Goal: Task Accomplishment & Management: Use online tool/utility

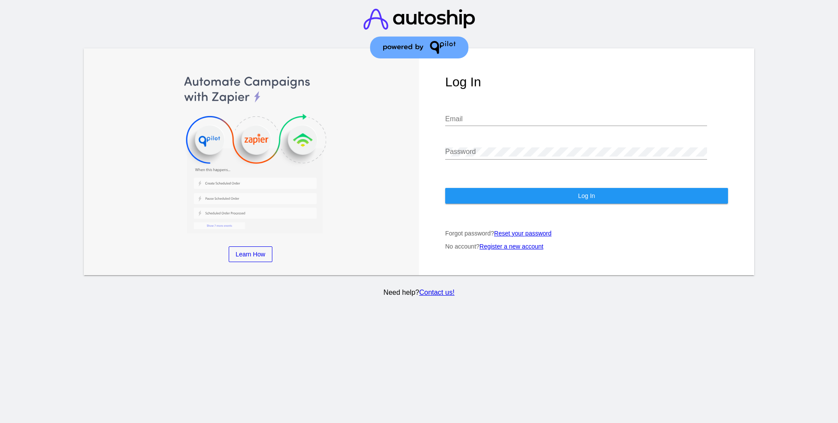
click at [490, 115] on input "Email" at bounding box center [576, 119] width 262 height 8
paste input "Shoopes@herbsmithinc.com"
type input "Shoopes@herbsmithinc.com"
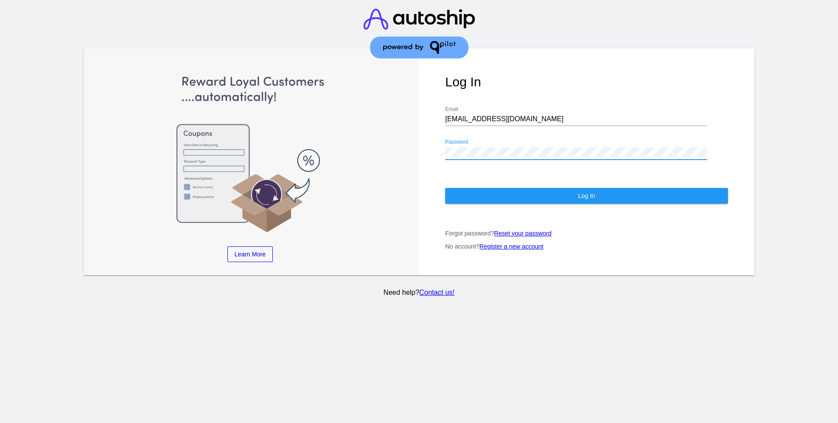
click at [503, 191] on button "Log In" at bounding box center [586, 196] width 283 height 16
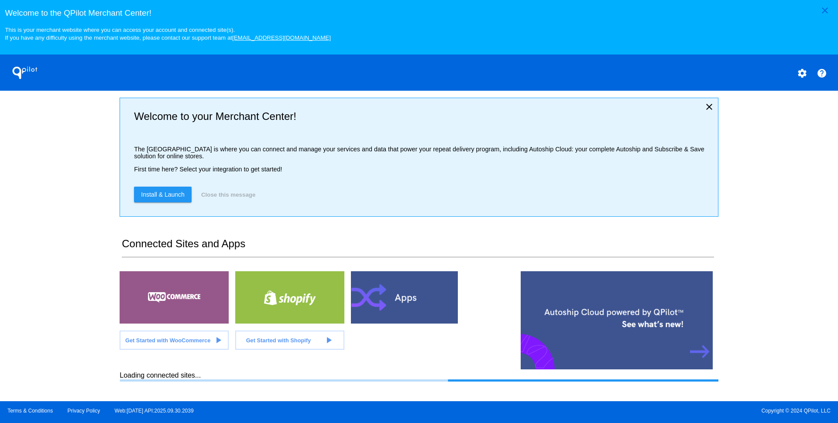
click at [825, 11] on mat-icon "close" at bounding box center [825, 10] width 10 height 10
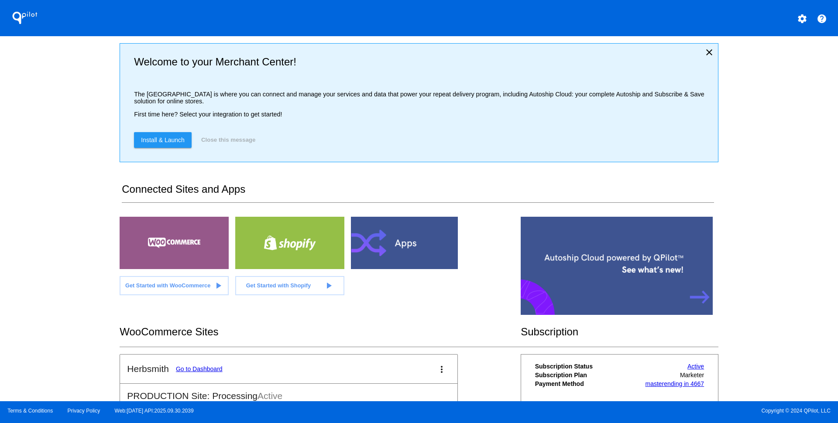
click at [299, 245] on div at bounding box center [289, 243] width 109 height 52
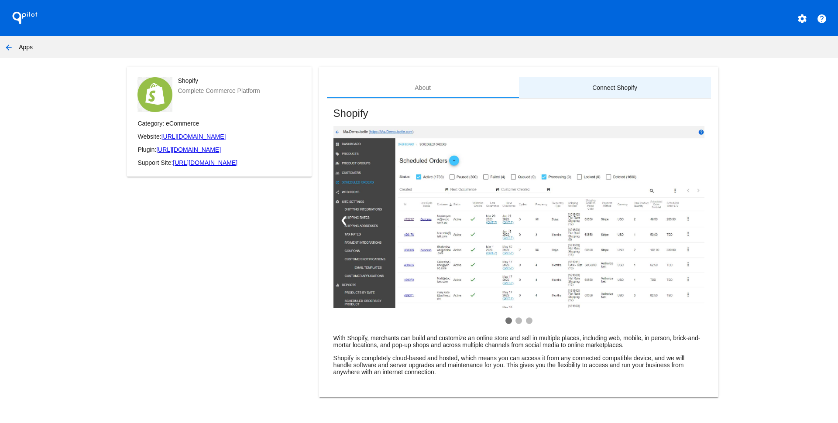
click at [615, 89] on div "Connect Shopify" at bounding box center [614, 87] width 45 height 7
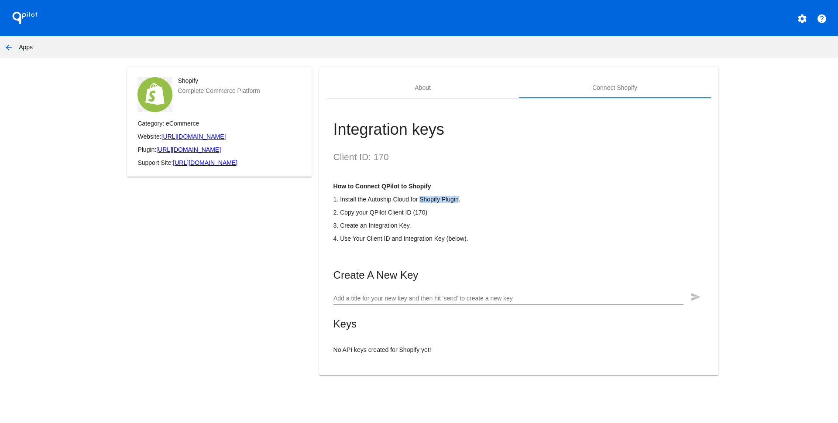
drag, startPoint x: 369, startPoint y: 211, endPoint x: 410, endPoint y: 214, distance: 41.6
click at [410, 203] on p "1. Install the Autoship Cloud for Shopify Plugin." at bounding box center [518, 199] width 371 height 7
copy p "Autoship Cloud"
click at [592, 302] on input "Add a title for your new key and then hit 'send' to create a new key" at bounding box center [508, 298] width 350 height 7
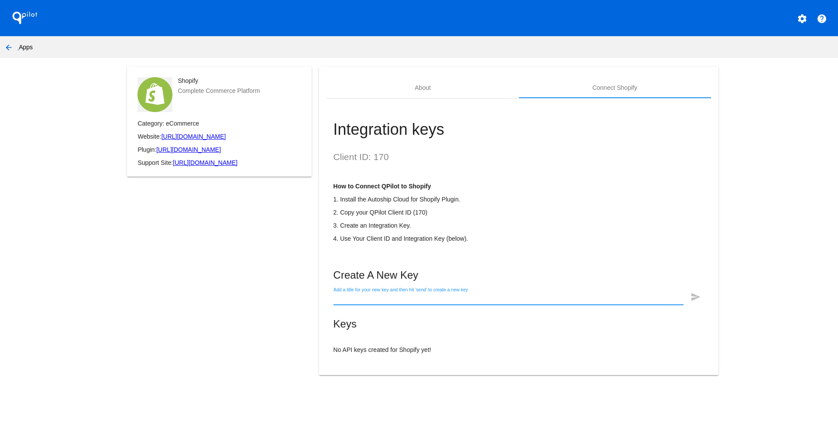
click at [415, 354] on p "No API keys created for Shopify yet!" at bounding box center [518, 350] width 371 height 7
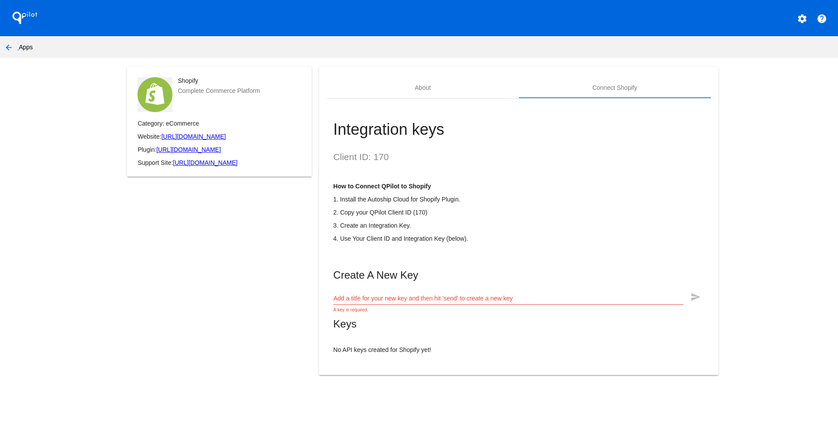
click at [400, 302] on input "Add a title for your new key and then hit 'send' to create a new key" at bounding box center [508, 298] width 350 height 7
click at [823, 20] on mat-icon "help" at bounding box center [822, 19] width 10 height 10
click at [800, 22] on mat-icon "settings" at bounding box center [802, 19] width 10 height 10
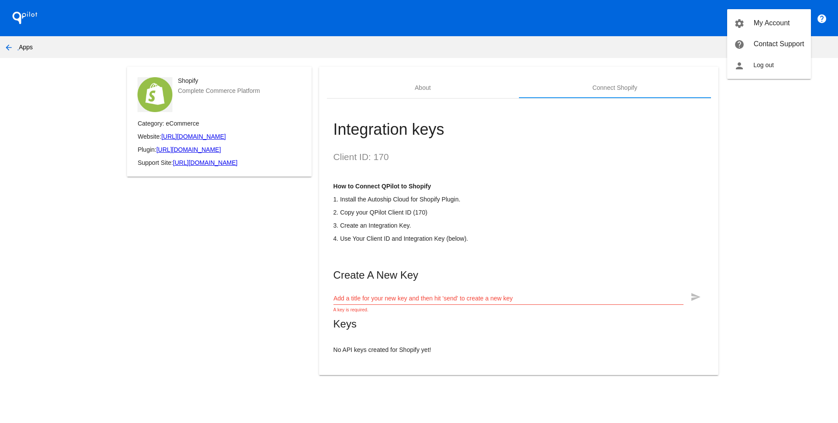
click at [600, 126] on div at bounding box center [419, 211] width 838 height 423
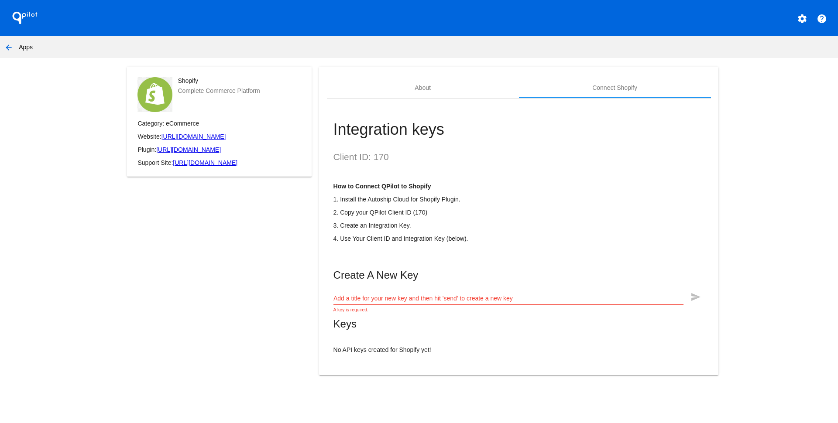
click at [429, 340] on mat-list at bounding box center [518, 338] width 371 height 3
click at [410, 354] on p "No API keys created for Shopify yet!" at bounding box center [518, 350] width 371 height 7
click at [413, 302] on input "Add a title for your new key and then hit 'send' to create a new key" at bounding box center [508, 298] width 350 height 7
drag, startPoint x: 425, startPoint y: 272, endPoint x: 421, endPoint y: 264, distance: 9.6
click at [421, 265] on mat-card-content "Client ID: 170 How to Connect QPilot to Shopify 1. Install the Autoship Cloud f…" at bounding box center [518, 253] width 371 height 202
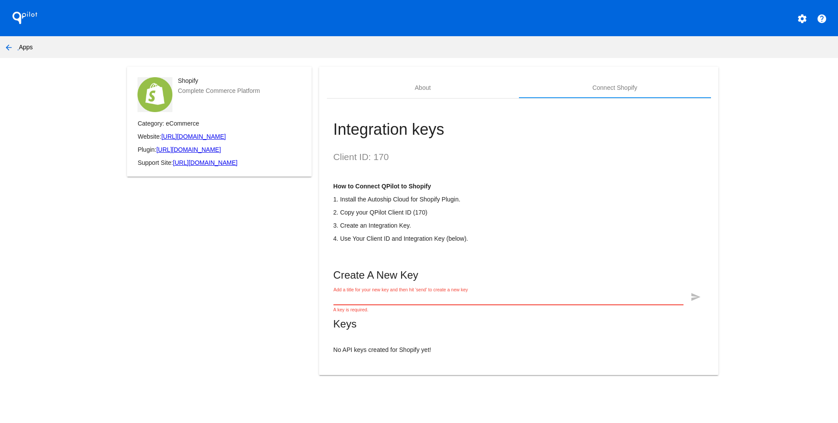
drag, startPoint x: 425, startPoint y: 316, endPoint x: 442, endPoint y: 315, distance: 17.0
click at [426, 302] on input "Add a title for your new key and then hit 'send' to create a new key" at bounding box center [508, 298] width 350 height 7
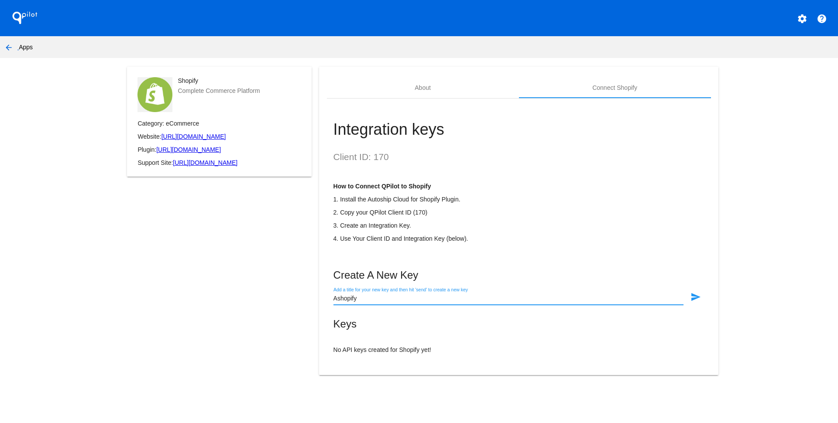
drag, startPoint x: 366, startPoint y: 314, endPoint x: 294, endPoint y: 307, distance: 72.4
click at [333, 302] on input "Ashopify" at bounding box center [508, 298] width 350 height 7
type input "SM Shopify"
click at [699, 302] on mat-icon "send" at bounding box center [695, 297] width 10 height 10
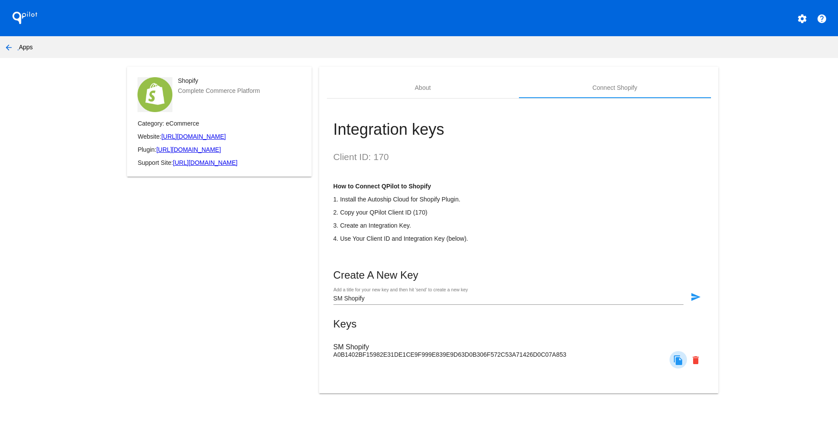
click at [674, 366] on mat-icon "file_copy" at bounding box center [678, 360] width 10 height 10
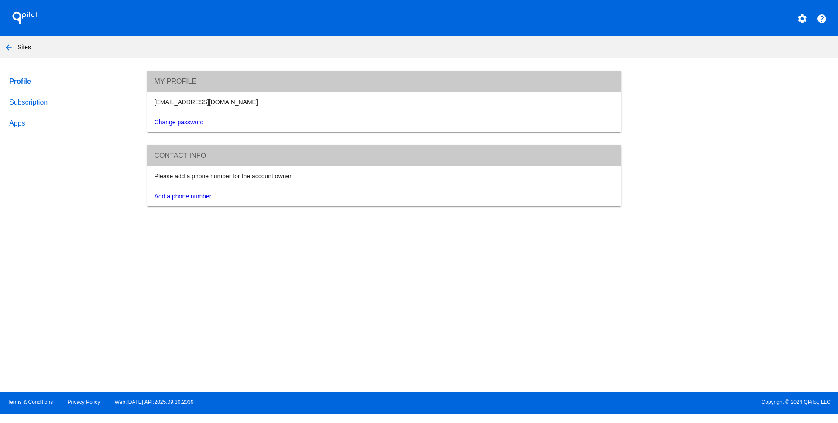
click at [28, 107] on link "Subscription" at bounding box center [69, 102] width 125 height 21
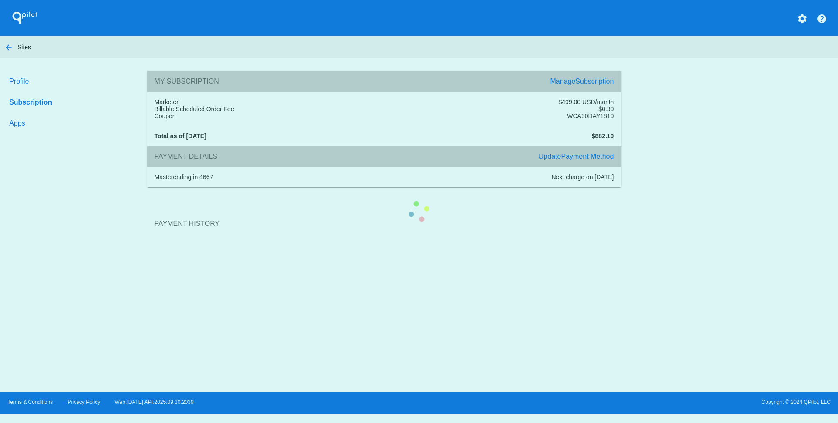
click at [147, 200] on section "Payment History" at bounding box center [384, 223] width 474 height 47
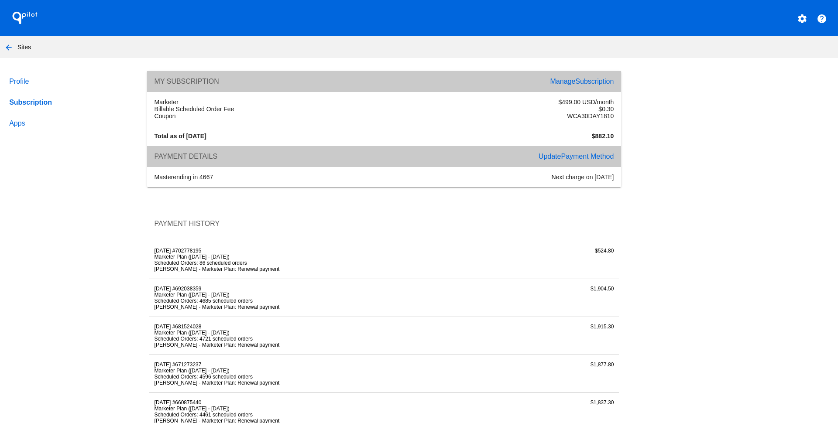
click at [14, 131] on link "Apps" at bounding box center [69, 123] width 125 height 21
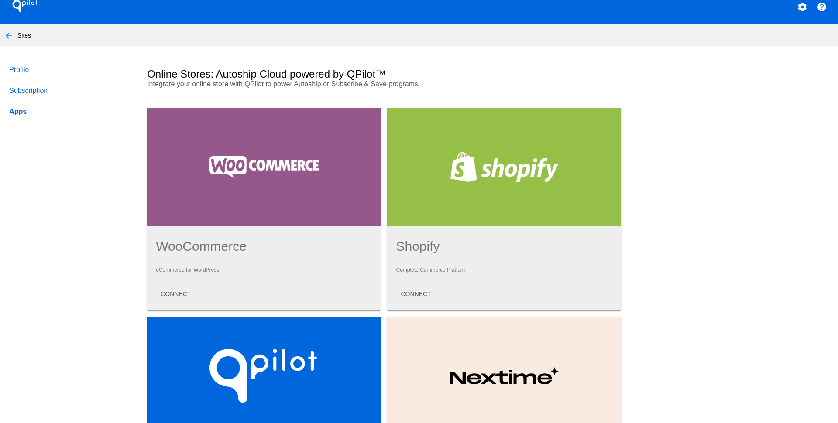
scroll to position [17, 0]
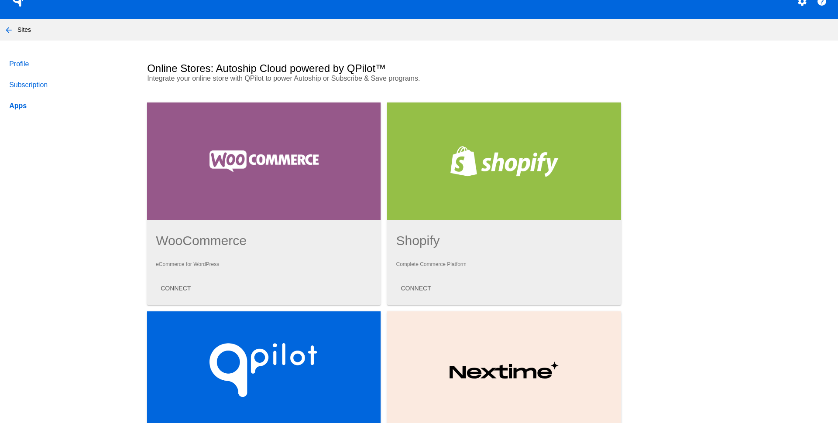
click at [9, 34] on mat-icon "arrow_back" at bounding box center [8, 30] width 10 height 10
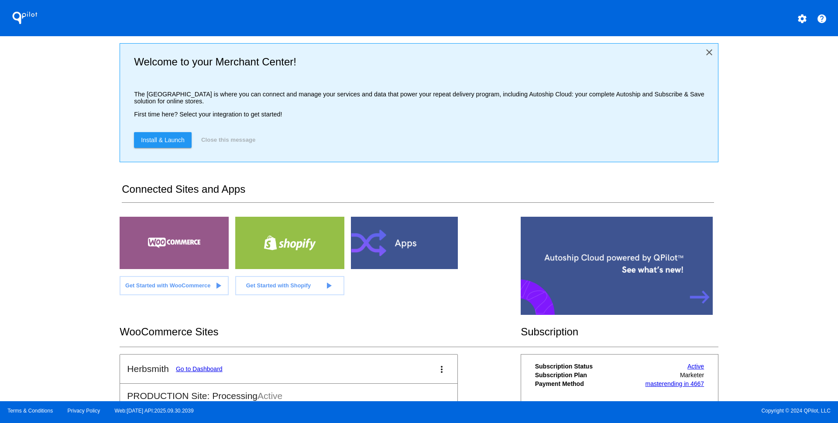
click at [707, 53] on mat-icon "close" at bounding box center [709, 52] width 10 height 10
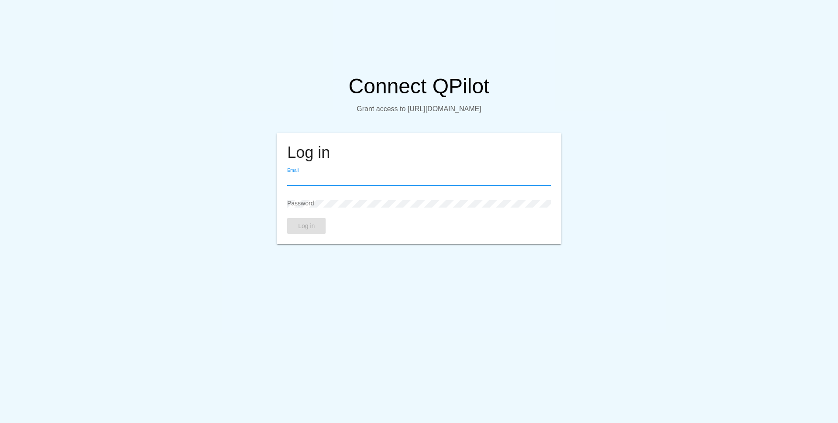
click at [328, 183] on input "Email" at bounding box center [418, 179] width 263 height 7
paste input "[EMAIL_ADDRESS][DOMAIN_NAME]"
type input "[EMAIL_ADDRESS][DOMAIN_NAME]"
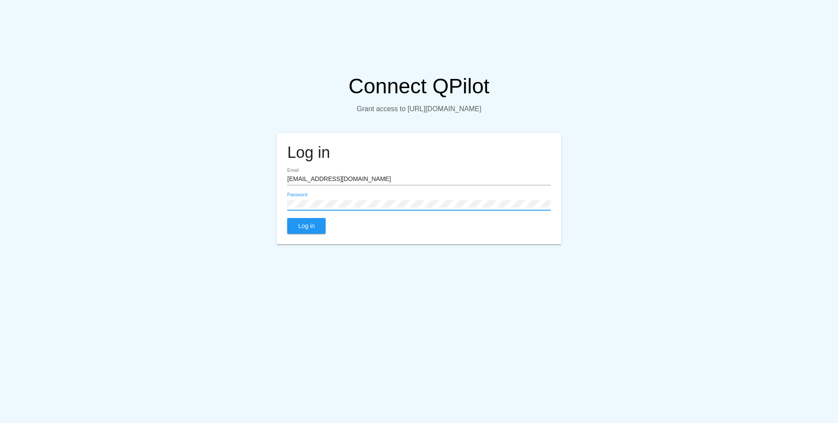
click at [305, 230] on span "Log in" at bounding box center [306, 226] width 17 height 7
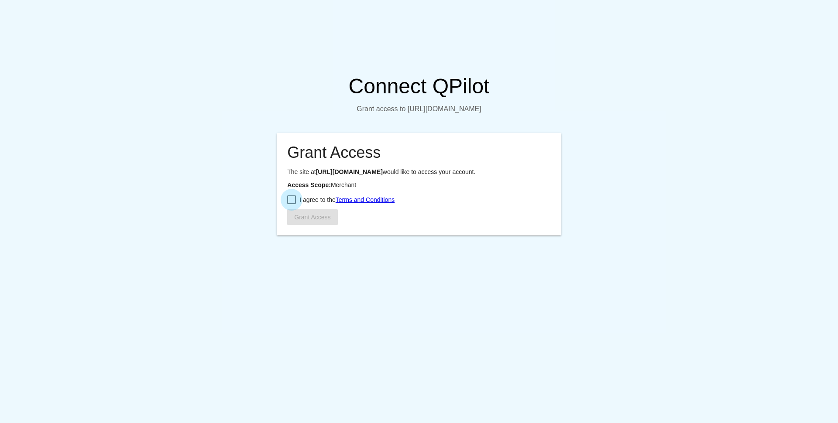
click at [292, 204] on div at bounding box center [291, 200] width 9 height 9
click at [292, 205] on input "I agree to the Terms and Conditions" at bounding box center [291, 204] width 0 height 0
checkbox input "true"
click at [303, 221] on span "Grant Access" at bounding box center [312, 217] width 36 height 7
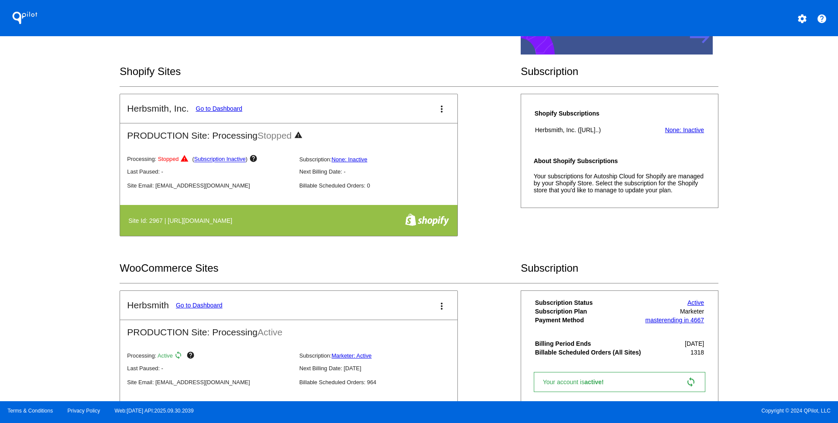
scroll to position [131, 0]
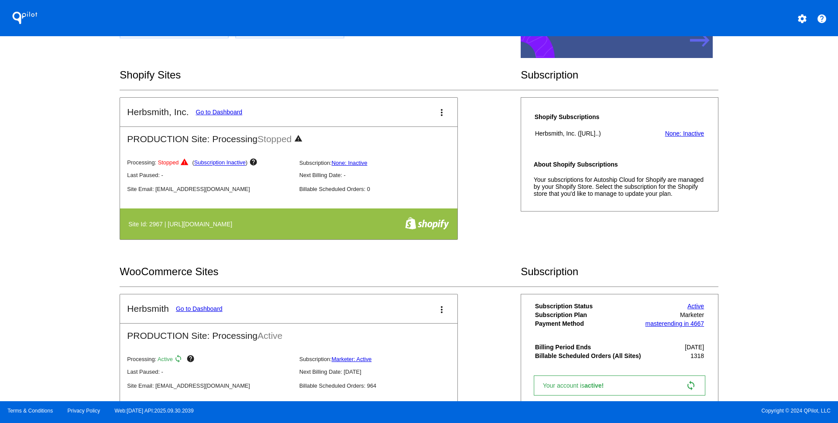
click at [567, 175] on mat-card-content "About Shopify Subscriptions Your subscriptions for Autoship Cloud for Shopify a…" at bounding box center [620, 179] width 172 height 36
drag, startPoint x: 551, startPoint y: 190, endPoint x: 645, endPoint y: 199, distance: 94.7
click at [645, 197] on p "Your subscriptions for Autoship Cloud for Shopify are managed by your Shopify S…" at bounding box center [620, 186] width 172 height 21
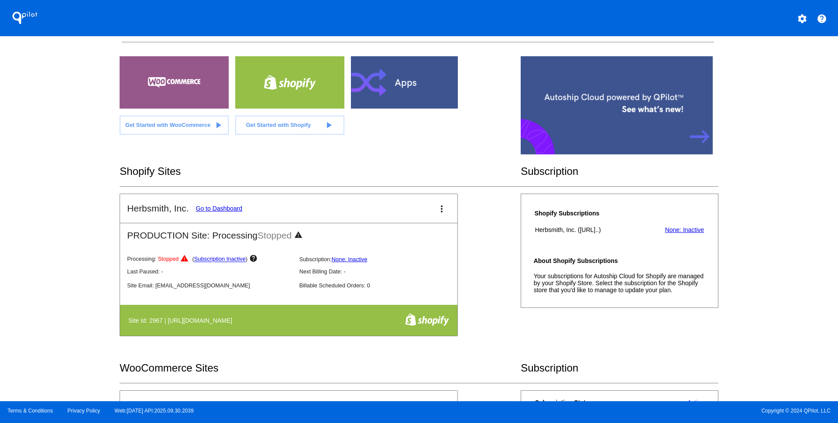
scroll to position [26, 0]
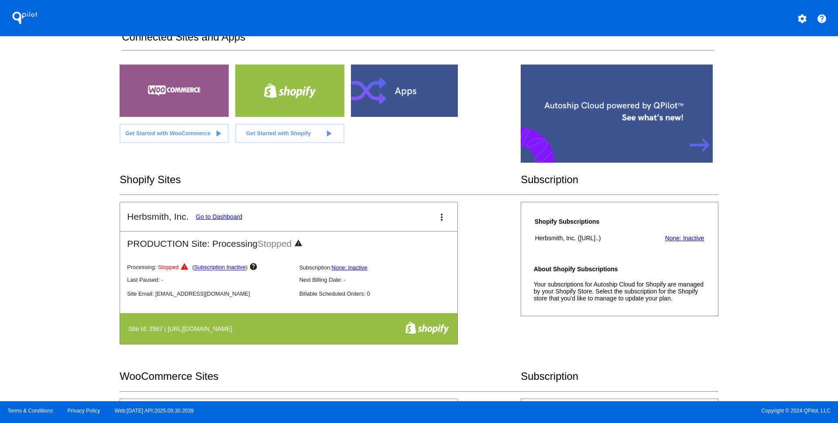
click at [826, 16] on mat-icon "help" at bounding box center [822, 19] width 10 height 10
click at [821, 18] on mat-icon "help" at bounding box center [822, 19] width 10 height 10
